Goal: Information Seeking & Learning: Learn about a topic

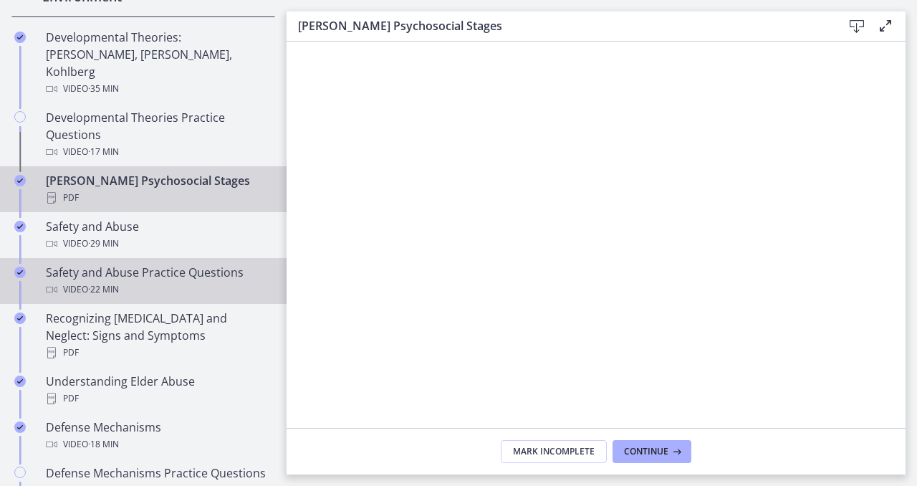
scroll to position [484, 0]
click at [155, 280] on div "Video · 22 min" at bounding box center [158, 288] width 224 height 17
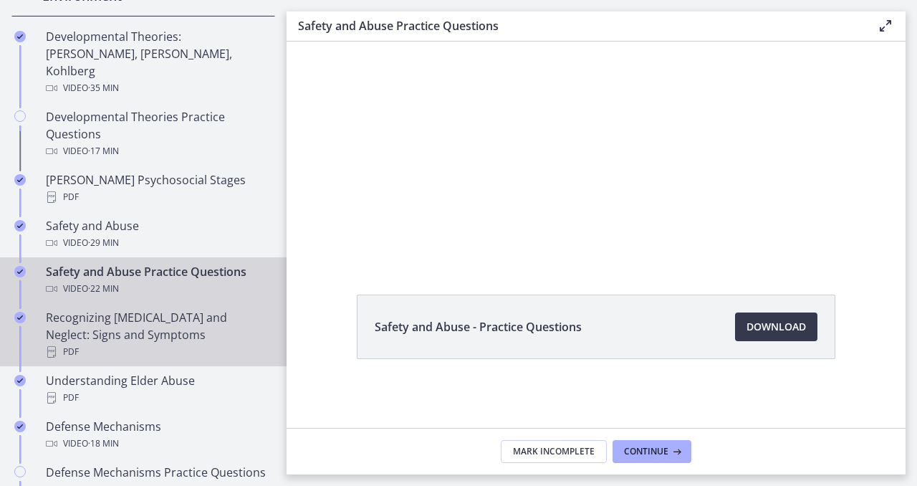
click at [80, 316] on div "Recognizing [MEDICAL_DATA] and Neglect: Signs and Symptoms PDF" at bounding box center [158, 335] width 224 height 52
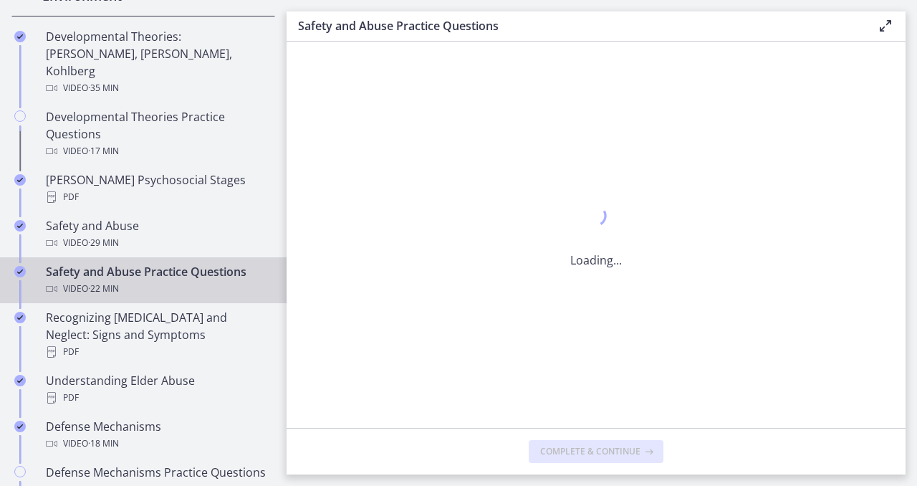
click at [137, 263] on div "Safety and Abuse Practice Questions Video · 22 min" at bounding box center [158, 280] width 224 height 34
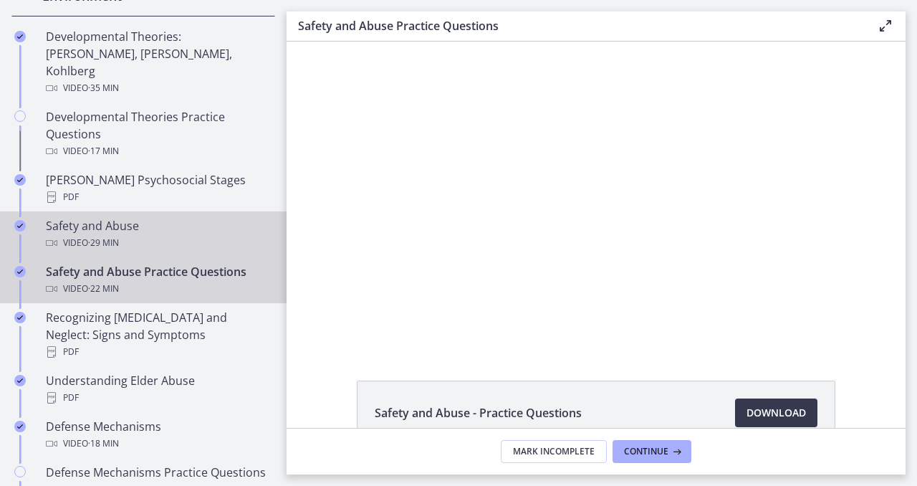
click at [61, 234] on div "Video · 29 min" at bounding box center [158, 242] width 224 height 17
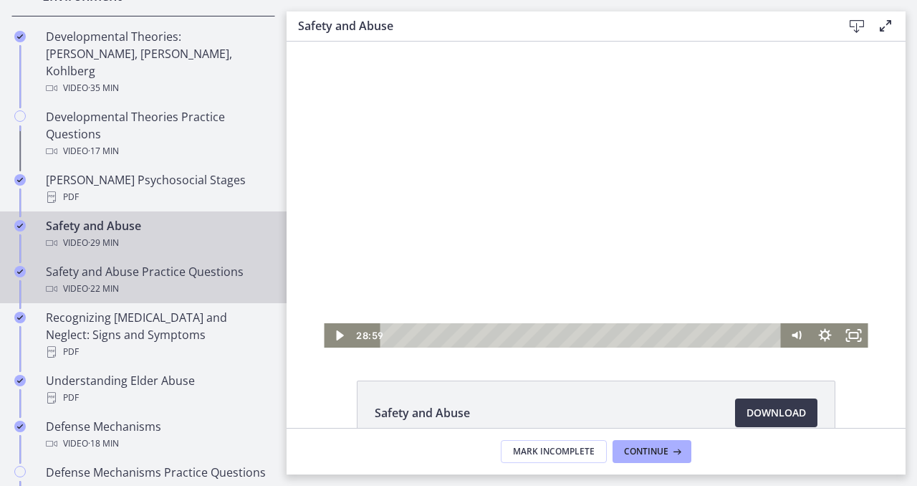
click at [144, 263] on div "Safety and Abuse Practice Questions Video · 22 min" at bounding box center [158, 280] width 224 height 34
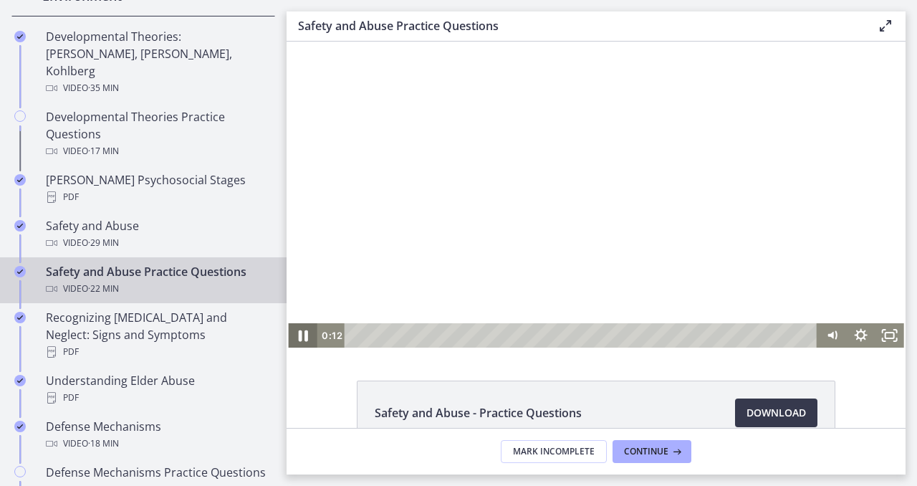
click at [300, 337] on icon "Pause" at bounding box center [302, 335] width 9 height 11
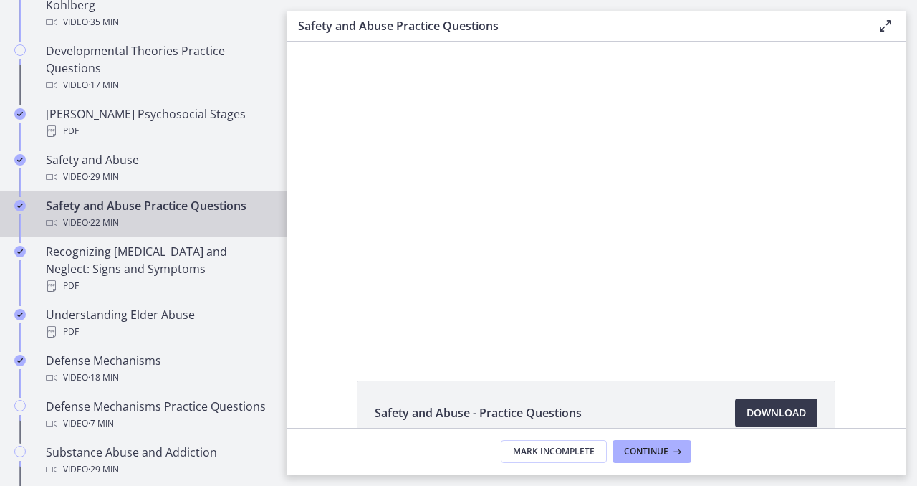
scroll to position [510, 0]
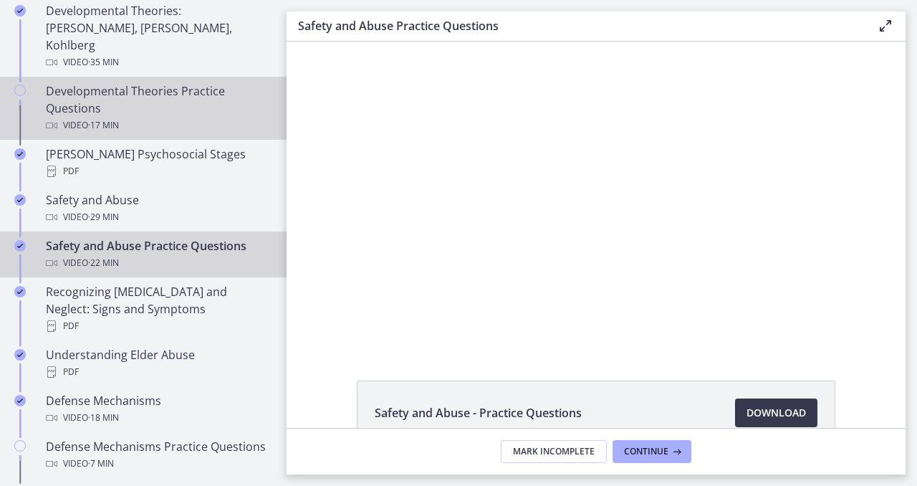
click at [146, 82] on div "Developmental Theories Practice Questions Video · 17 min" at bounding box center [158, 108] width 224 height 52
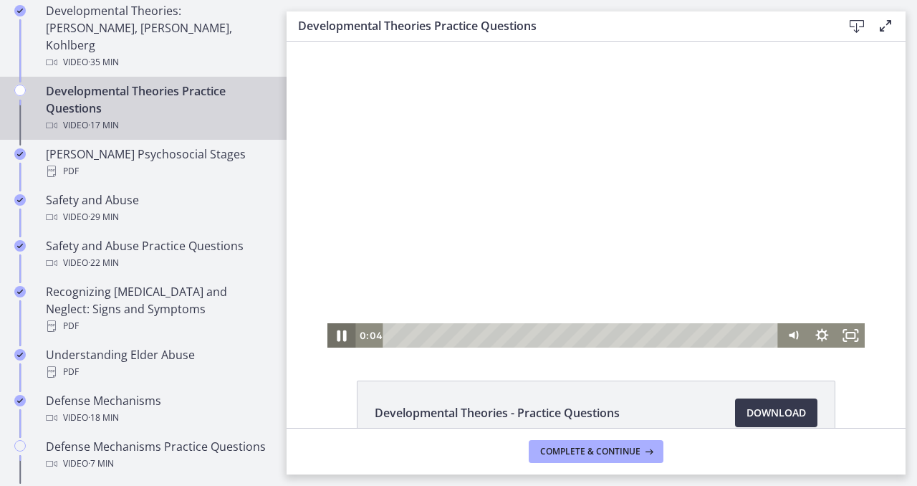
click at [348, 337] on icon "Pause" at bounding box center [342, 335] width 34 height 29
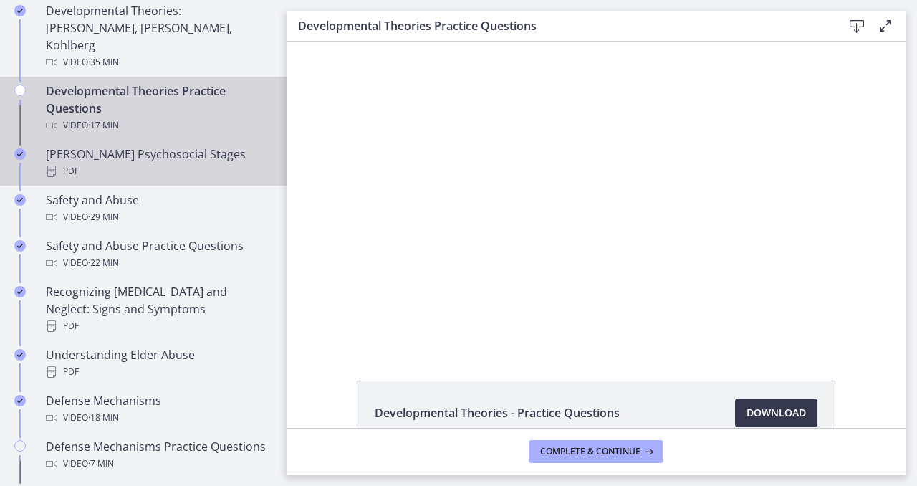
click at [128, 163] on div "PDF" at bounding box center [158, 171] width 224 height 17
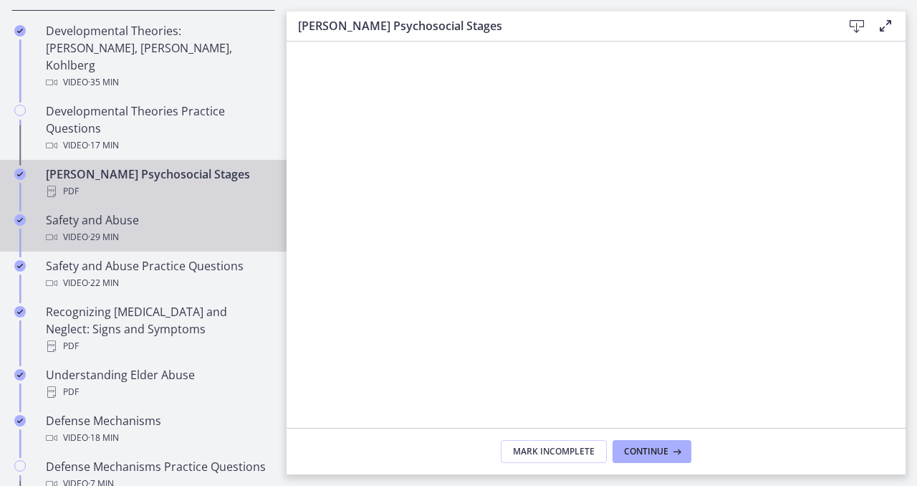
scroll to position [486, 0]
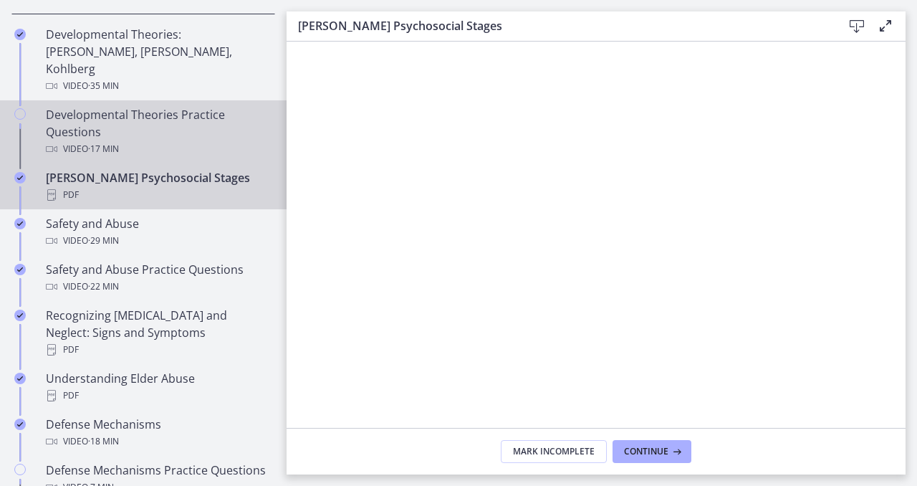
click at [133, 106] on div "Developmental Theories Practice Questions Video · 17 min" at bounding box center [158, 132] width 224 height 52
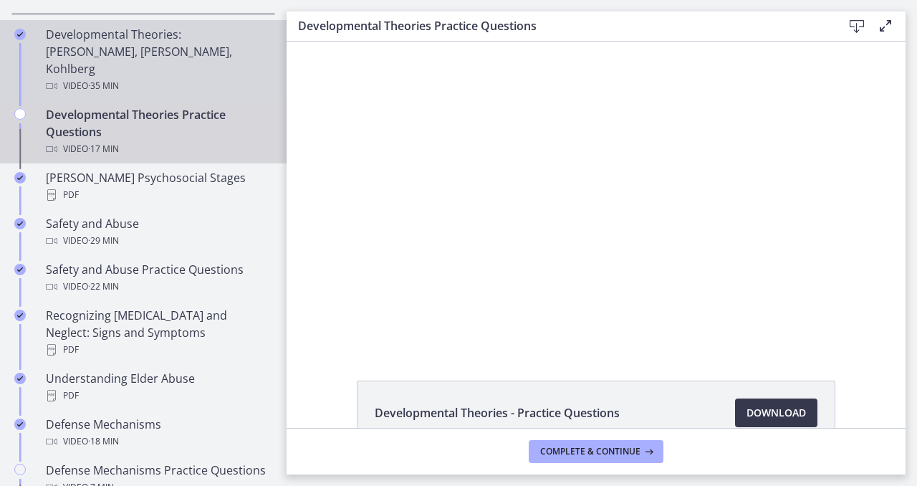
click at [129, 44] on div "Developmental Theories: [PERSON_NAME], [PERSON_NAME], Kohlberg Video · 35 min" at bounding box center [158, 60] width 224 height 69
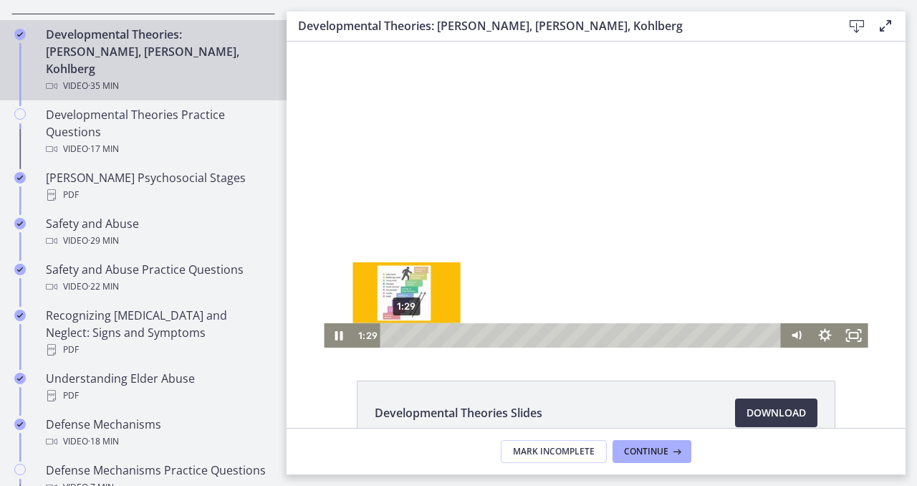
click at [407, 334] on div "1:29" at bounding box center [582, 335] width 384 height 24
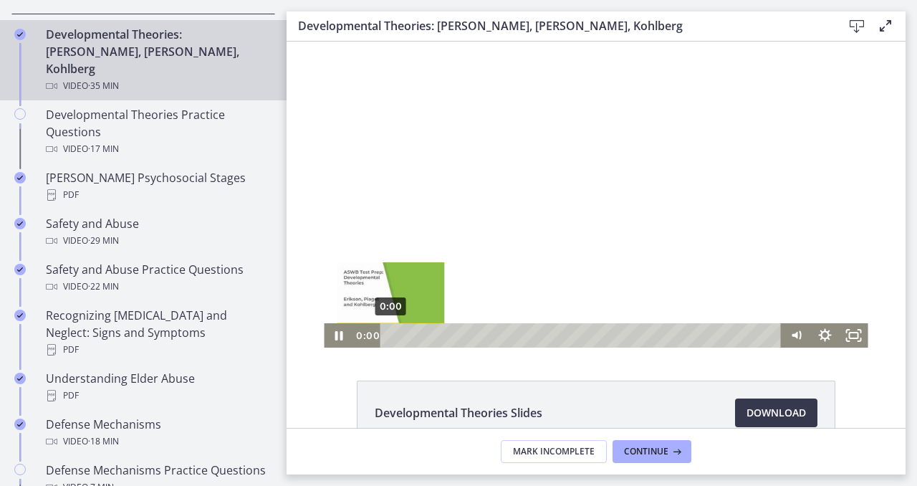
drag, startPoint x: 715, startPoint y: 393, endPoint x: 388, endPoint y: 336, distance: 331.7
click at [388, 336] on div "Playbar" at bounding box center [391, 335] width 8 height 8
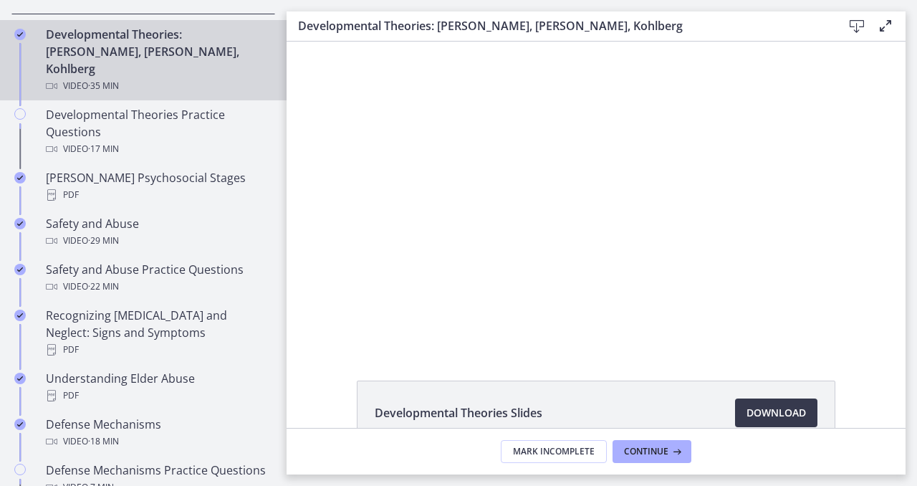
click at [596, 234] on div at bounding box center [596, 195] width 544 height 306
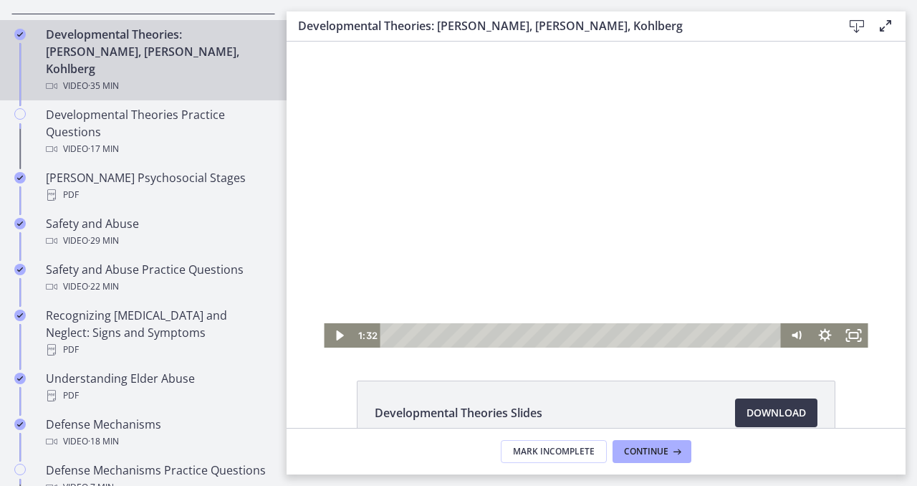
click at [482, 244] on div at bounding box center [596, 195] width 544 height 306
click at [552, 238] on div at bounding box center [596, 195] width 544 height 306
click at [539, 173] on div at bounding box center [596, 195] width 544 height 306
click at [336, 340] on icon "Pause" at bounding box center [338, 335] width 9 height 11
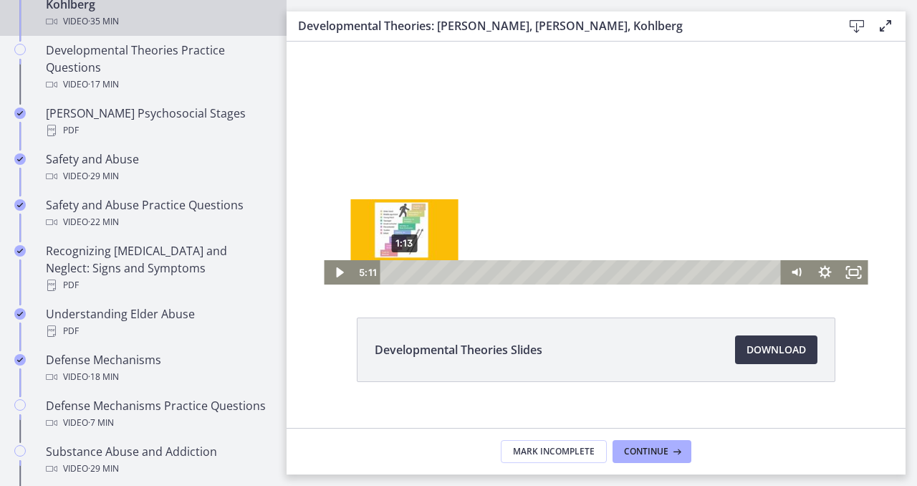
scroll to position [86, 0]
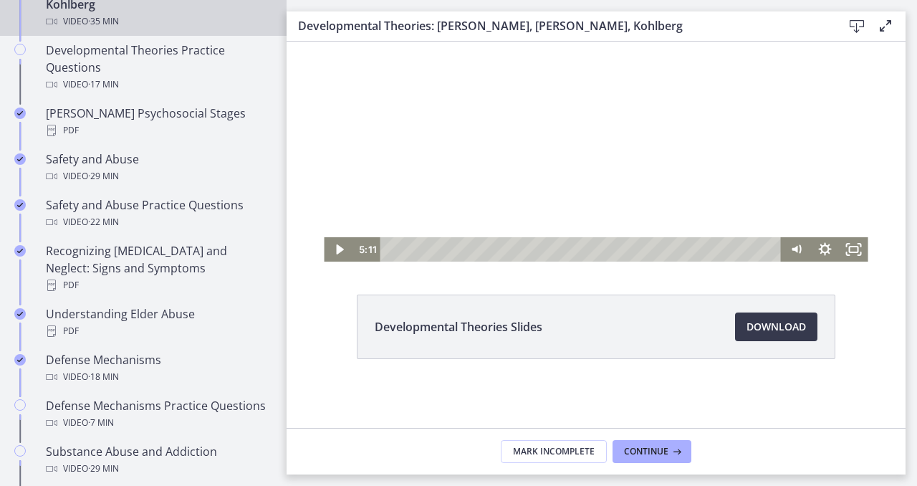
click at [507, 129] on div at bounding box center [596, 109] width 544 height 306
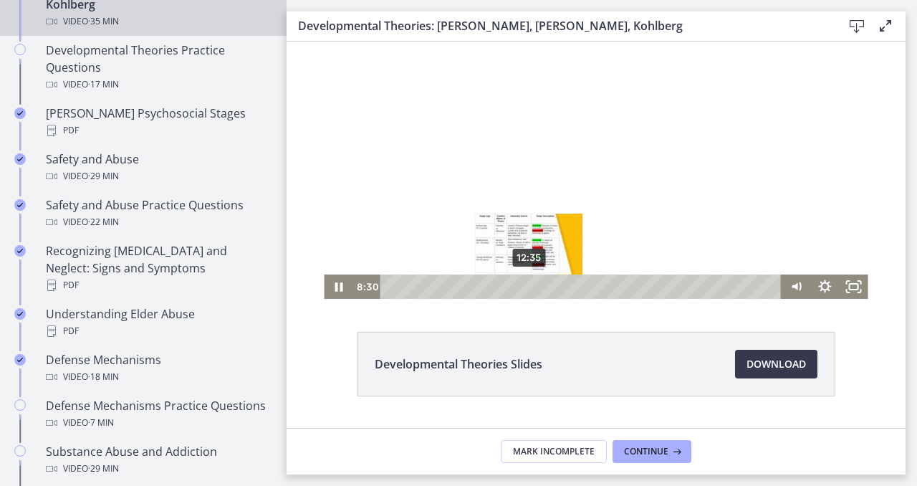
scroll to position [24, 0]
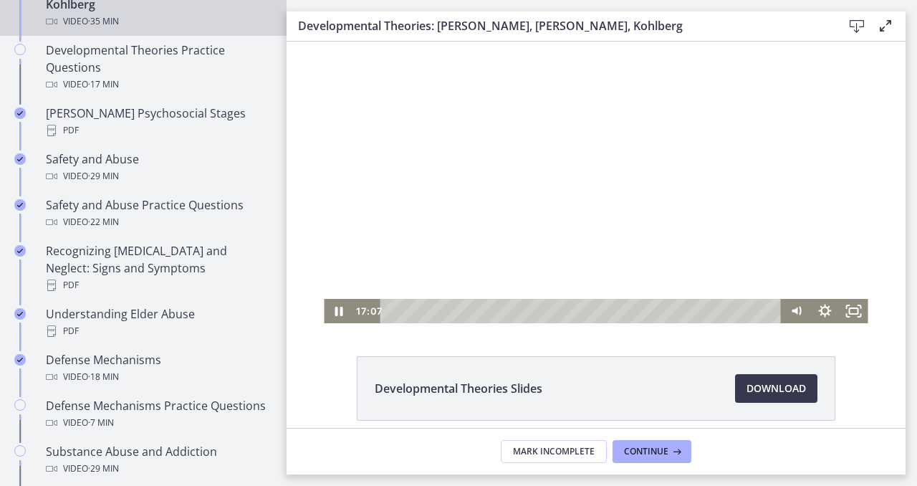
click at [577, 221] on div at bounding box center [596, 170] width 544 height 306
